Goal: Task Accomplishment & Management: Use online tool/utility

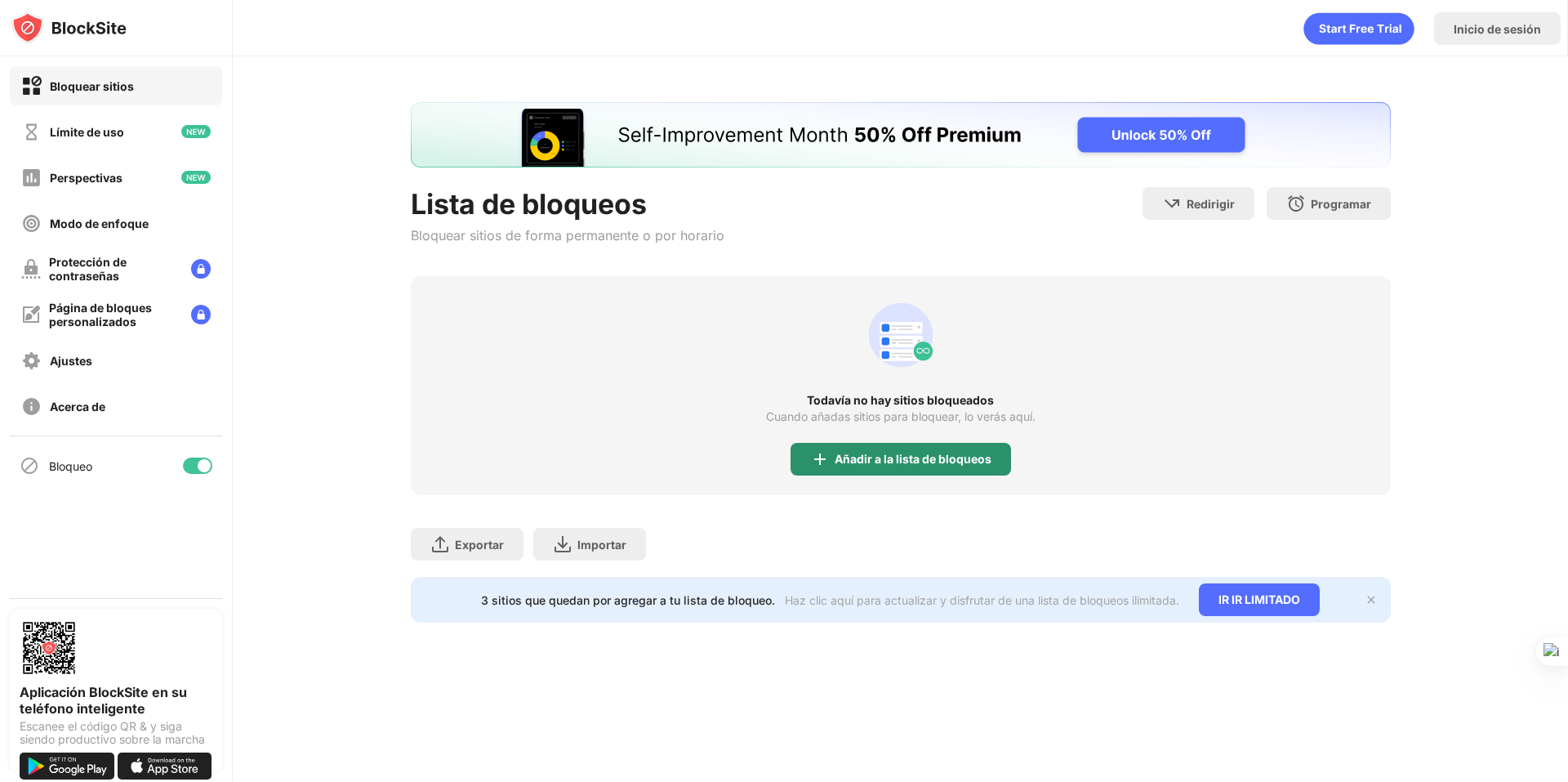
click at [865, 469] on div "Añadir a la lista de bloqueos" at bounding box center [901, 458] width 221 height 33
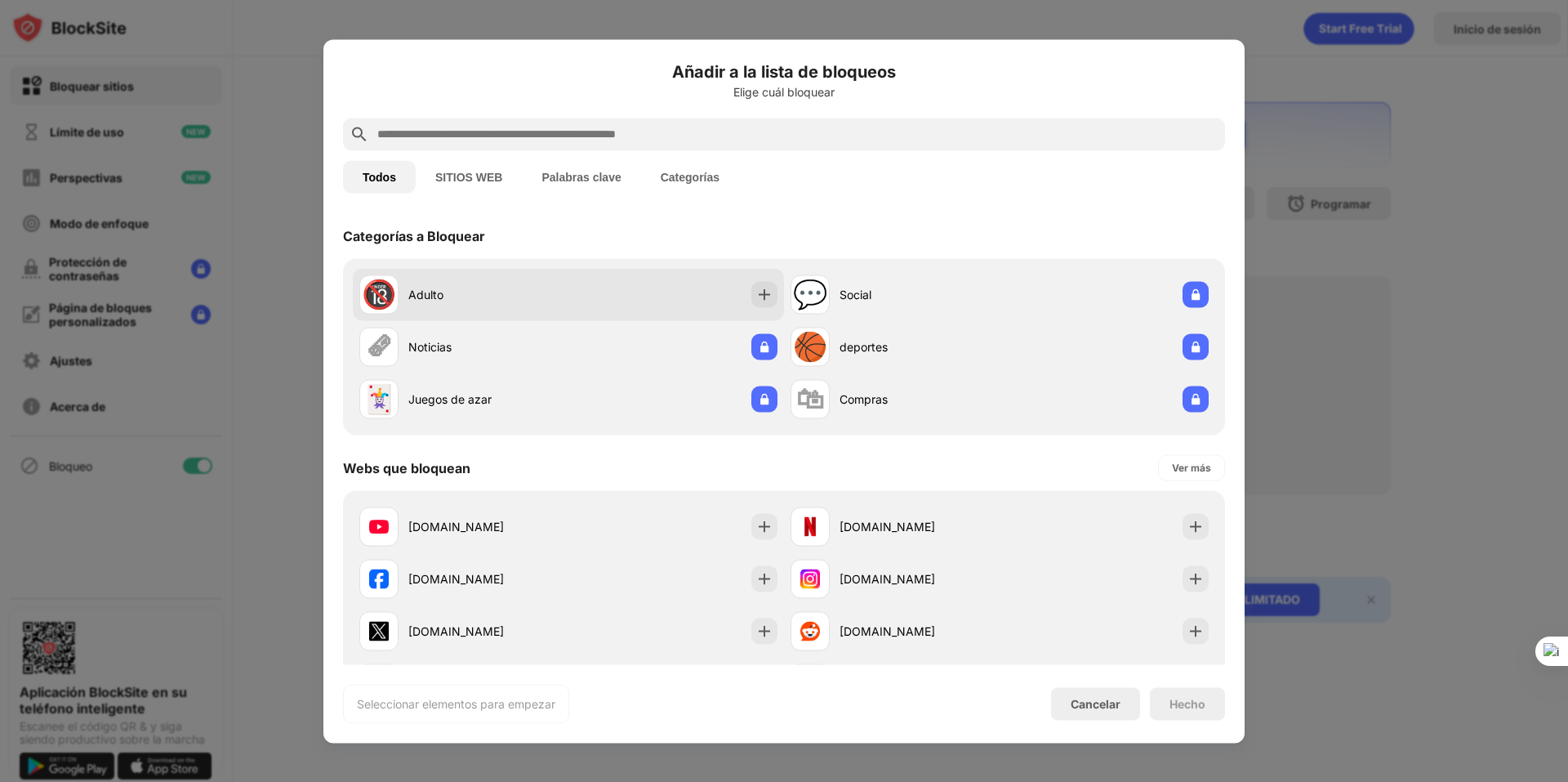
click at [575, 304] on div "🔞 Adulto" at bounding box center [568, 293] width 431 height 52
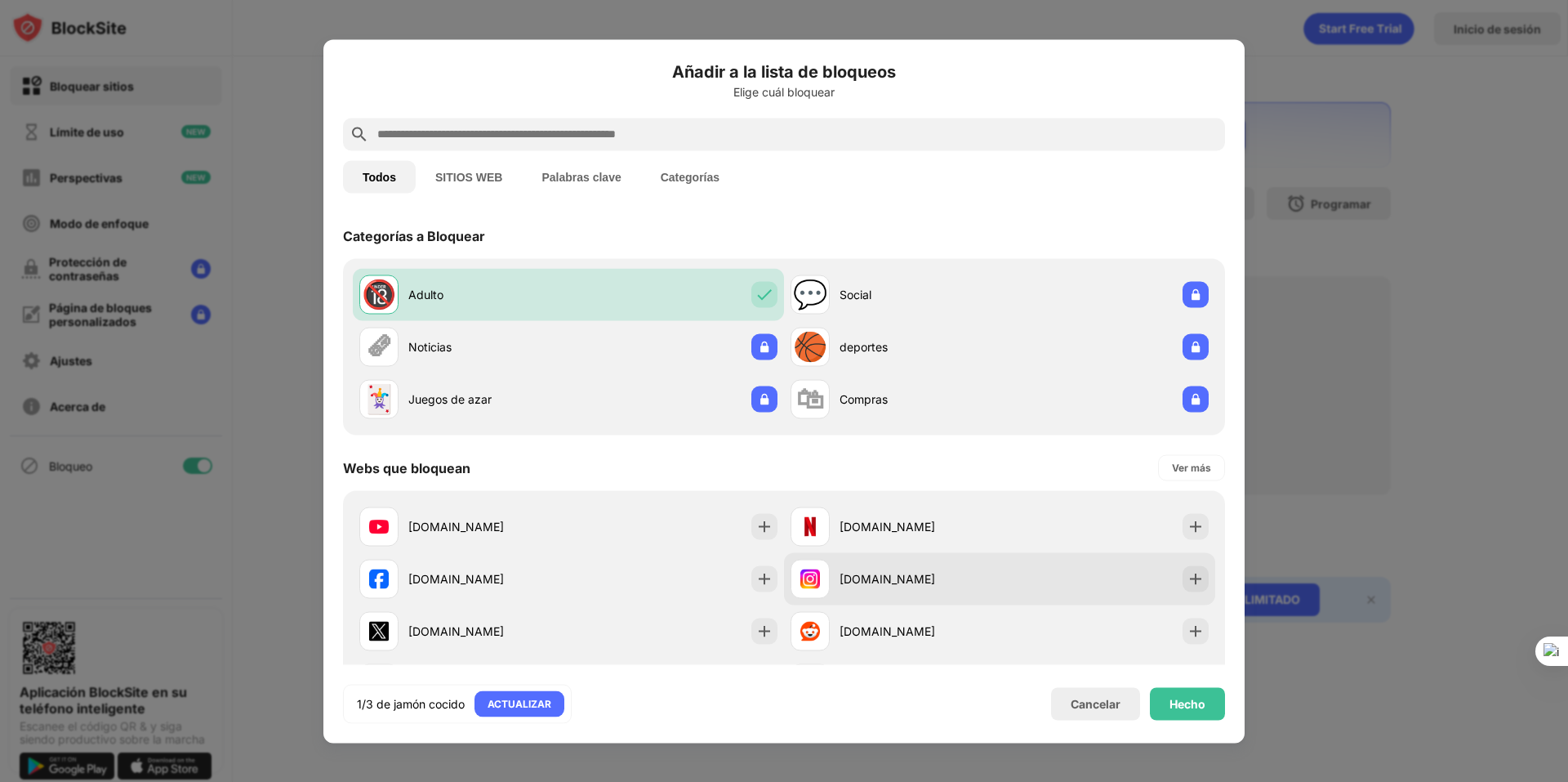
click at [880, 583] on font "[DOMAIN_NAME]" at bounding box center [887, 578] width 95 height 14
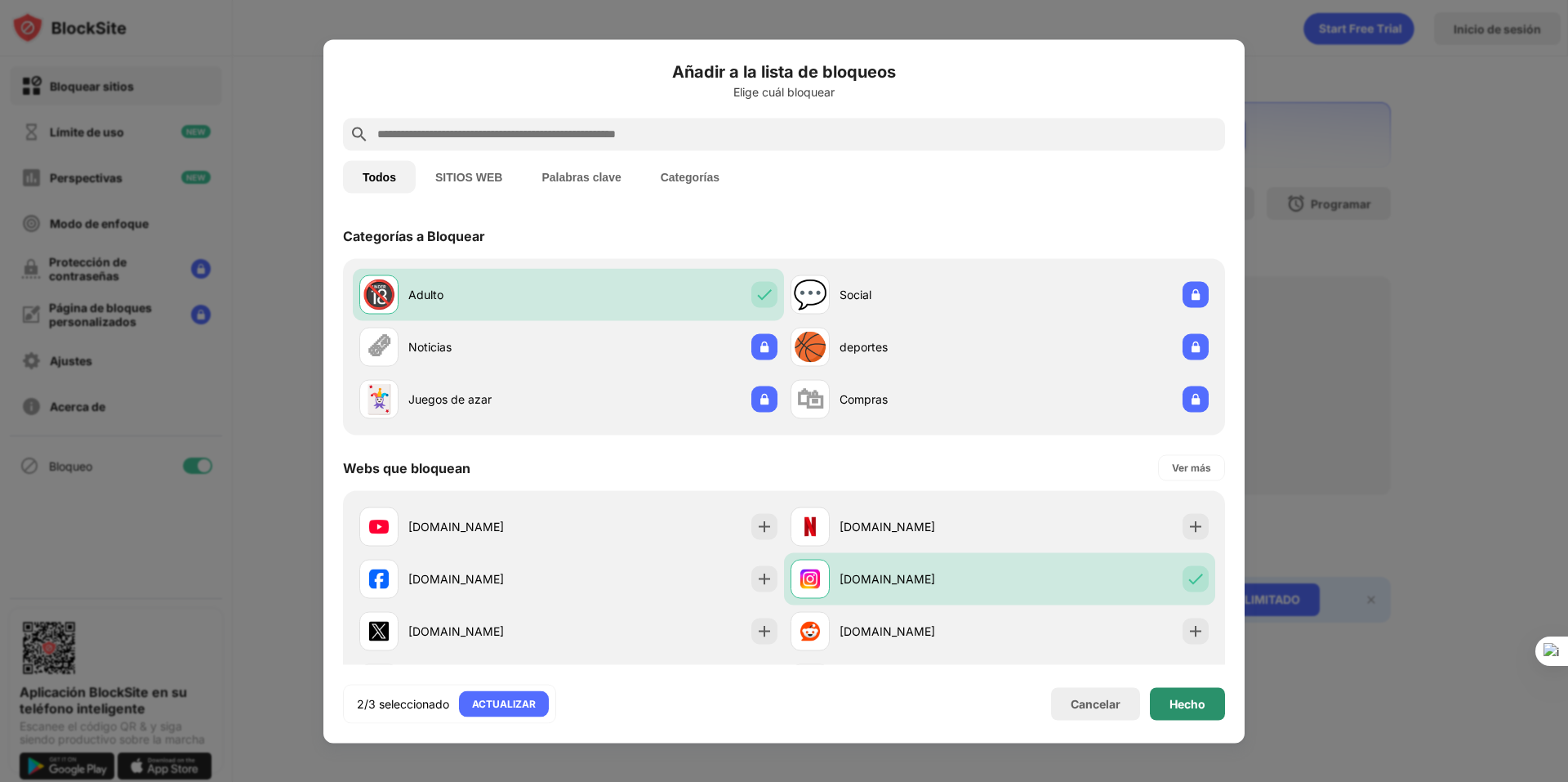
click at [1180, 688] on div "Hecho" at bounding box center [1188, 703] width 75 height 33
